Goal: Task Accomplishment & Management: Use online tool/utility

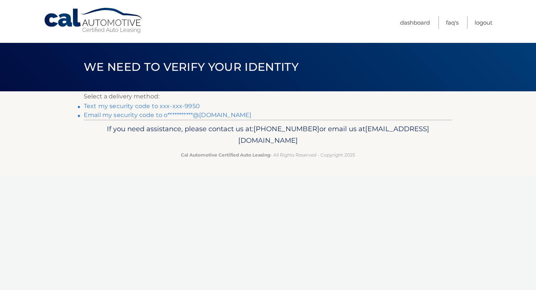
click at [187, 106] on link "Text my security code to xxx-xxx-9950" at bounding box center [142, 105] width 116 height 7
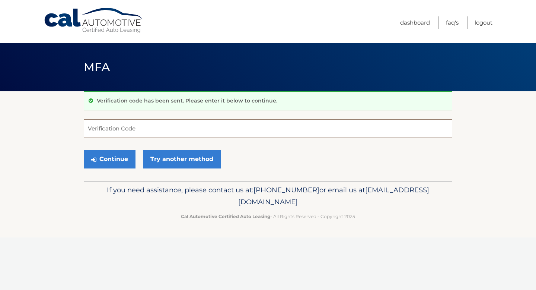
click at [151, 134] on input "Verification Code" at bounding box center [268, 128] width 369 height 19
type input "958833"
click at [113, 156] on button "Continue" at bounding box center [110, 159] width 52 height 19
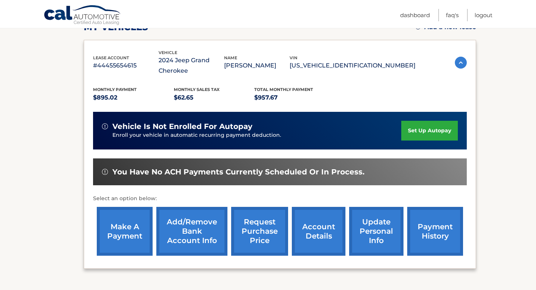
scroll to position [115, 0]
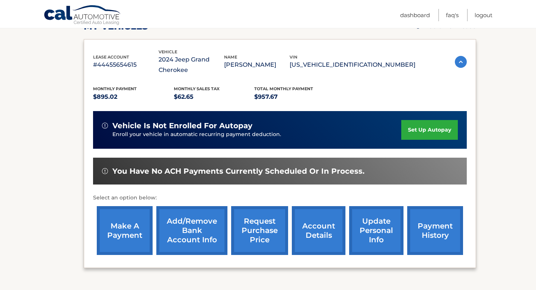
click at [124, 226] on link "make a payment" at bounding box center [125, 230] width 56 height 49
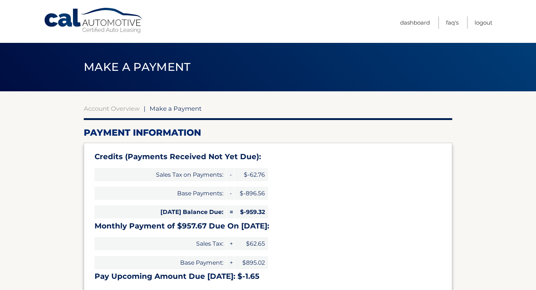
select select "NjA4MjAxOTQtMWVkYi00NzljLWI3NjItOTgwZGI4MmM0NDYw"
